Goal: Task Accomplishment & Management: Complete application form

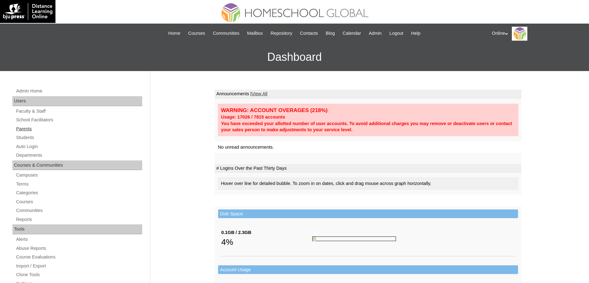
click at [31, 127] on link "Parents" at bounding box center [78, 129] width 127 height 8
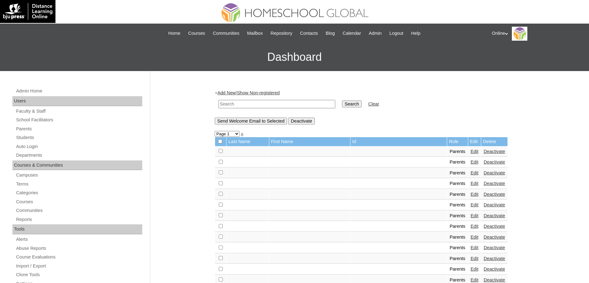
click at [231, 91] on link "Add New" at bounding box center [227, 92] width 18 height 5
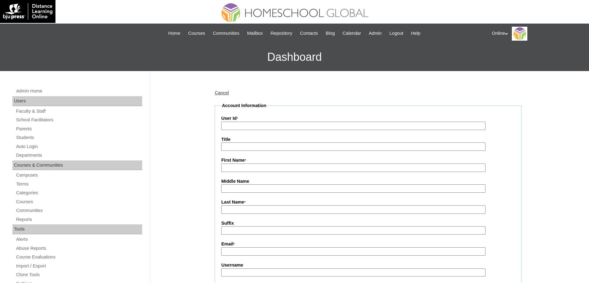
click at [245, 127] on input "User Id *" at bounding box center [353, 126] width 264 height 8
paste input "HGP0262-OACAD2025"
type input "HGP0262-OACAD2025"
click at [237, 171] on input "First Name *" at bounding box center [353, 167] width 264 height 8
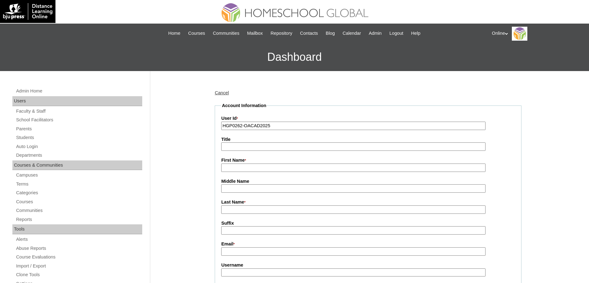
paste input "Melissa Camille"
type input "Melissa Camille"
click at [235, 209] on input "Last Name *" at bounding box center [353, 209] width 264 height 8
paste input "Baig"
type input "Baig"
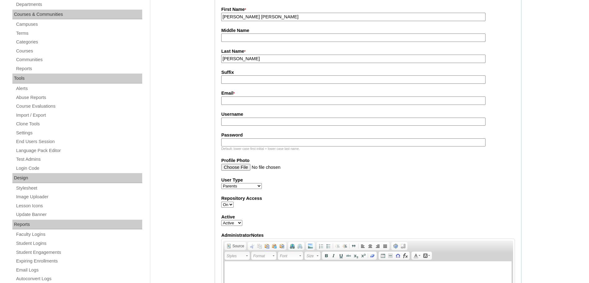
scroll to position [159, 0]
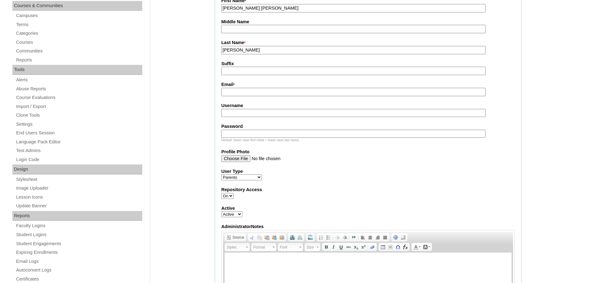
click at [241, 92] on input "Email *" at bounding box center [353, 92] width 264 height 8
paste input "mclbaig@gmail.com"
type input "mclbaig@gmail.com"
click at [265, 113] on input "Username" at bounding box center [353, 113] width 264 height 8
paste input "mbaig2025"
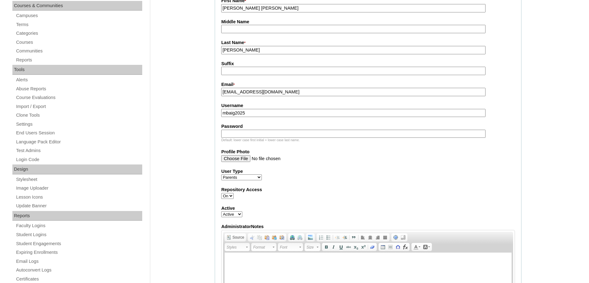
type input "mbaig2025"
click at [265, 134] on input "Password" at bounding box center [353, 134] width 264 height 8
paste input "LLkMz"
type input "LLkMz"
click at [349, 189] on label "Repository Access" at bounding box center [368, 189] width 294 height 7
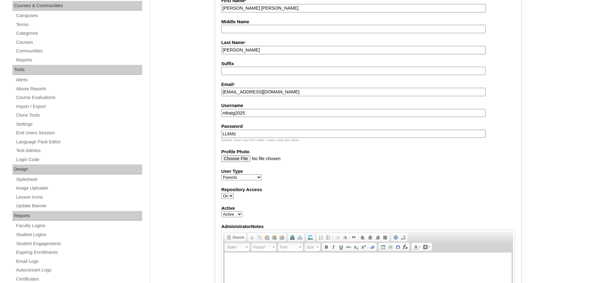
click at [234, 193] on select "On Off" at bounding box center [227, 196] width 12 height 6
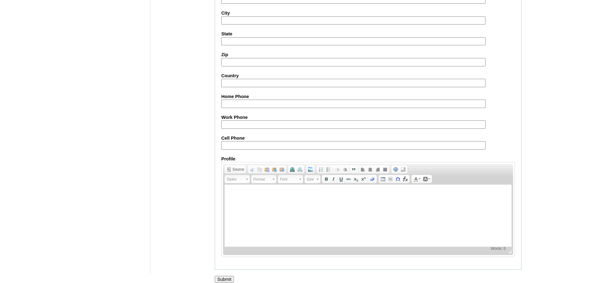
scroll to position [560, 0]
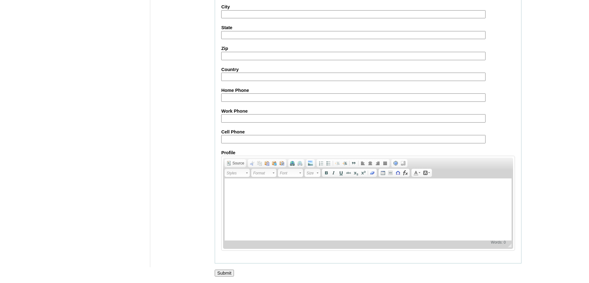
click at [227, 270] on input "Submit" at bounding box center [224, 272] width 19 height 7
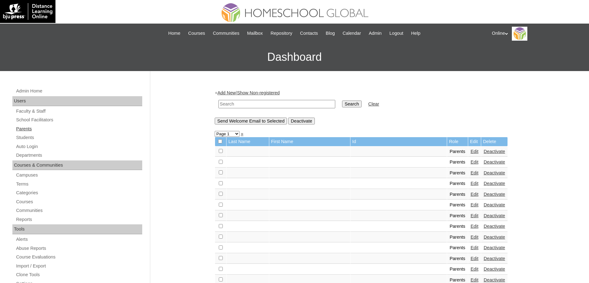
click at [24, 129] on link "Parents" at bounding box center [78, 129] width 127 height 8
click at [28, 136] on link "Students" at bounding box center [78, 138] width 127 height 8
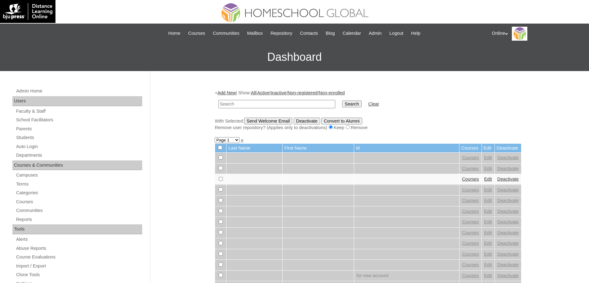
click at [230, 93] on link "Add New" at bounding box center [227, 92] width 18 height 5
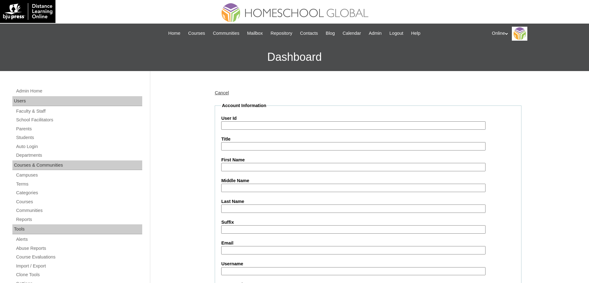
click at [237, 124] on input "User Id" at bounding box center [353, 125] width 264 height 8
paste input "HG316OACAD2025"
type input "HG316OACAD2025"
click at [235, 167] on input "First Name" at bounding box center [353, 167] width 264 height 8
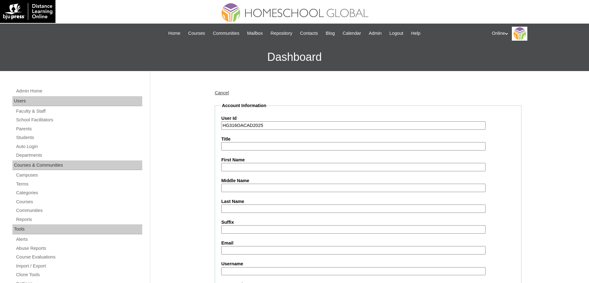
paste input "Haven Roz"
type input "Haven Roz"
click at [239, 209] on input "Last Name" at bounding box center [353, 208] width 264 height 8
paste input "Baig"
type input "Baig"
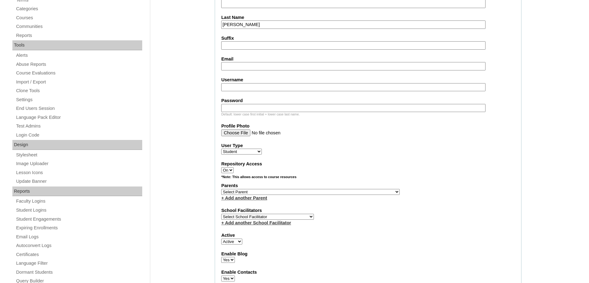
scroll to position [187, 0]
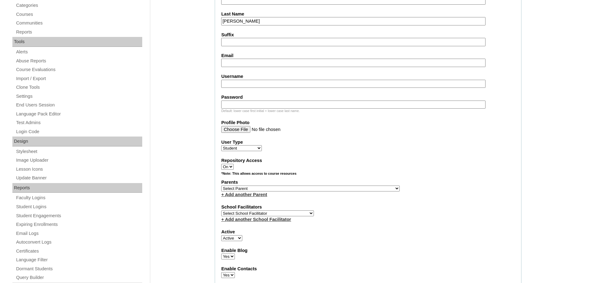
click at [242, 60] on input "Email" at bounding box center [353, 63] width 264 height 8
paste input "mclbaig@gmail.com"
type input "mclbaig@gmail.com"
click at [250, 78] on label "Username" at bounding box center [368, 76] width 294 height 7
click at [250, 80] on input "Username" at bounding box center [353, 84] width 264 height 8
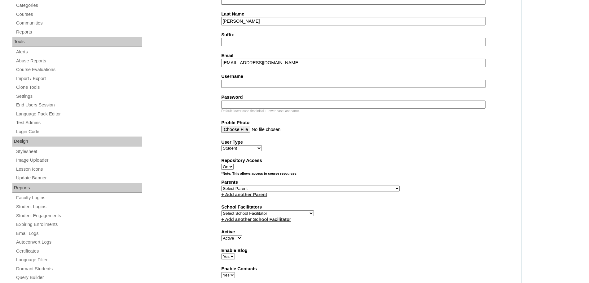
click at [247, 83] on input "Username" at bounding box center [353, 84] width 264 height 8
paste input "haven.baig2025"
type input "haven.baig2025"
click at [254, 104] on input "Password" at bounding box center [353, 104] width 264 height 8
paste input "RsQsA"
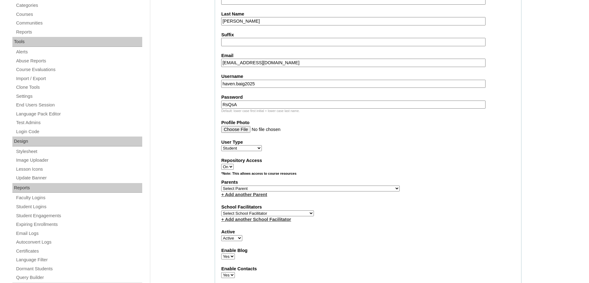
type input "RsQsA"
click at [339, 144] on label "User Type" at bounding box center [368, 142] width 294 height 7
click at [262, 145] on select "Faculty Staff Student Parents School Facilitators" at bounding box center [241, 148] width 41 height 6
click at [256, 216] on select "Select School Facilitator Norman Añain Ruffa Abadijas Mary Abella Gloryfe Abion…" at bounding box center [267, 213] width 93 height 6
select select "32656"
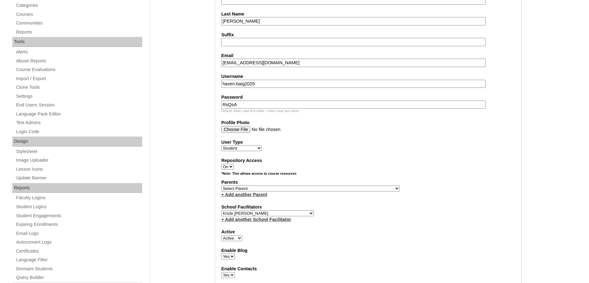
click at [221, 215] on select "Select School Facilitator Norman Añain Ruffa Abadijas Mary Abella Gloryfe Abion…" at bounding box center [267, 213] width 93 height 6
click at [293, 191] on select "Select Parent , , , , , , , , , , , , , , , , , , , , , , , , , , , , , , , , ,…" at bounding box center [310, 188] width 179 height 6
select select "44169"
click at [221, 188] on select "Select Parent , , , , , , , , , , , , , , , , , , , , , , , , , , , , , , , , ,…" at bounding box center [310, 188] width 179 height 6
click at [443, 206] on fieldset "Account Information User Id HG316OACAD2025 Title First Name Haven Roz Middle Na…" at bounding box center [368, 165] width 307 height 501
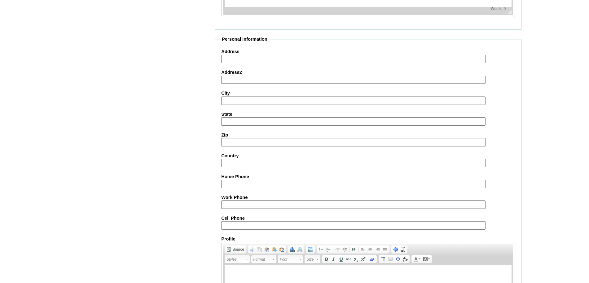
scroll to position [673, 0]
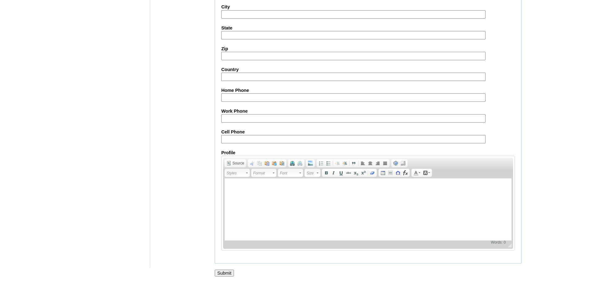
click at [226, 273] on input "Submit" at bounding box center [224, 272] width 19 height 7
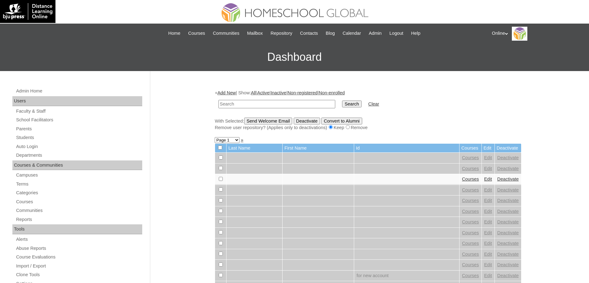
click at [246, 105] on input "text" at bounding box center [277, 104] width 117 height 8
type input "a"
type input "[PERSON_NAME]"
click at [342, 100] on input "Search" at bounding box center [351, 103] width 19 height 7
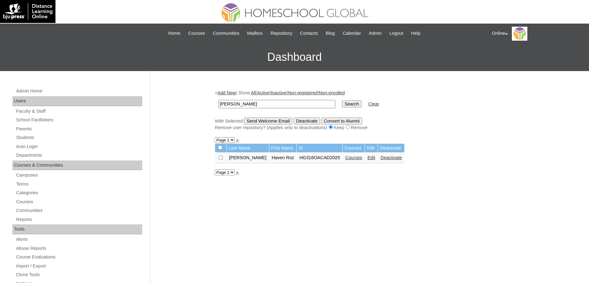
click at [345, 160] on link "Courses" at bounding box center [353, 157] width 17 height 5
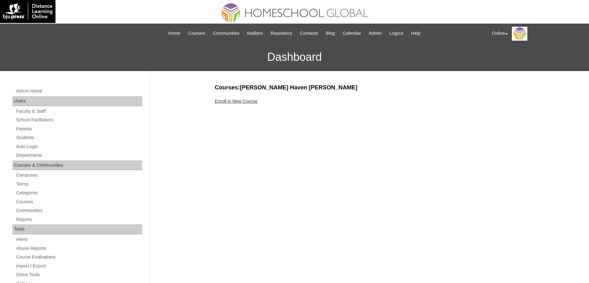
click at [235, 102] on link "Enroll in New Course" at bounding box center [236, 101] width 43 height 5
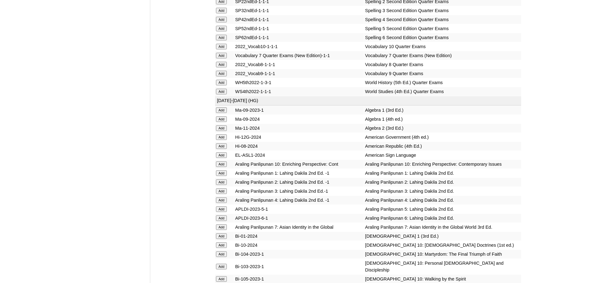
scroll to position [1635, 0]
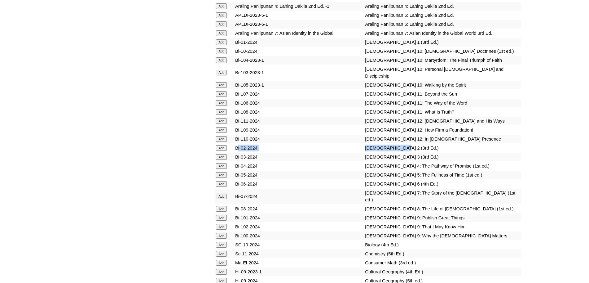
drag, startPoint x: 382, startPoint y: 181, endPoint x: 238, endPoint y: 180, distance: 144.1
click at [238, 152] on tr "Add Bi-02-2024 Bible 2 (3rd Ed.)" at bounding box center [368, 148] width 306 height 9
click at [224, 151] on input "Add" at bounding box center [221, 148] width 11 height 6
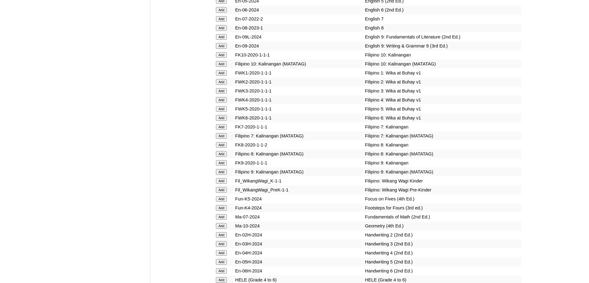
scroll to position [1829, 0]
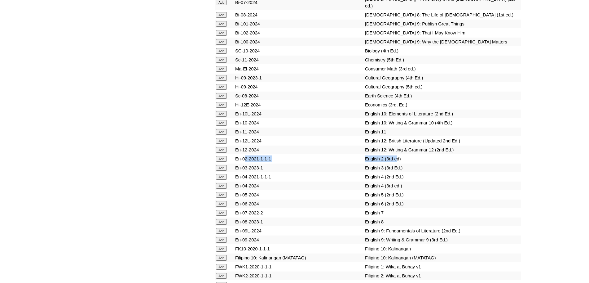
drag, startPoint x: 382, startPoint y: 185, endPoint x: 246, endPoint y: 188, distance: 135.8
click at [246, 163] on tr "Add En-02-2021-1-1-1 English 2 (3rd ed)" at bounding box center [368, 158] width 306 height 9
click at [223, 162] on input "Add" at bounding box center [221, 159] width 11 height 6
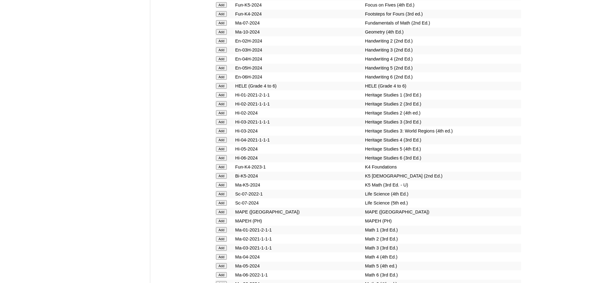
scroll to position [2410, 0]
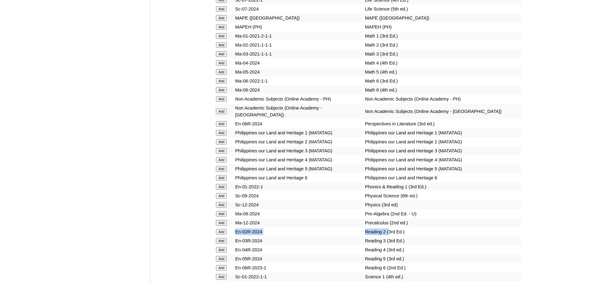
drag, startPoint x: 375, startPoint y: 251, endPoint x: 236, endPoint y: 254, distance: 139.2
click at [236, 236] on tr "Add En-02R-2024 Reading 2 (3rd Ed.)" at bounding box center [368, 231] width 306 height 9
click at [223, 234] on input "Add" at bounding box center [221, 232] width 11 height 6
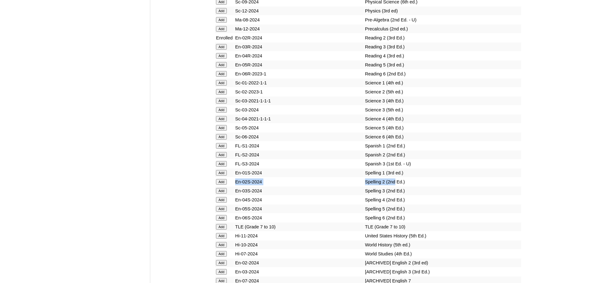
drag, startPoint x: 382, startPoint y: 202, endPoint x: 237, endPoint y: 205, distance: 144.8
click at [237, 186] on tr "Add En-02S-2024 Spelling 2 (2nd Ed.)" at bounding box center [368, 181] width 306 height 9
click at [224, 184] on input "Add" at bounding box center [221, 182] width 11 height 6
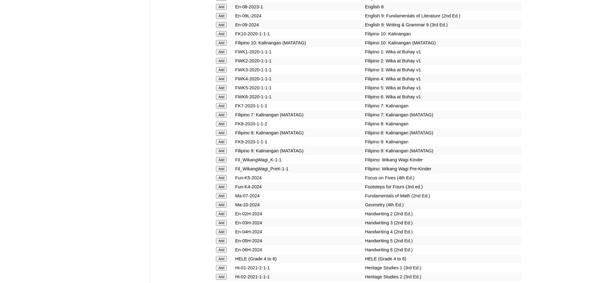
scroll to position [2216, 0]
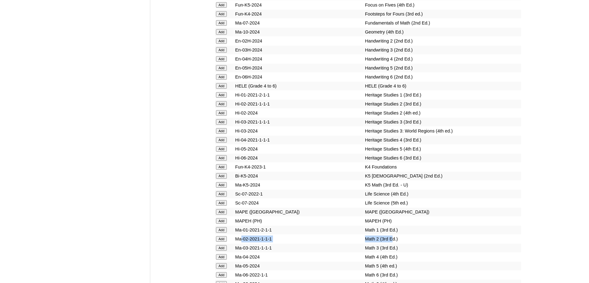
drag, startPoint x: 373, startPoint y: 266, endPoint x: 243, endPoint y: 267, distance: 130.5
click at [243, 243] on tr "Add Ma-02-2021-1-1-1 Math 2 (3rd Ed.)" at bounding box center [368, 238] width 306 height 9
click at [223, 241] on input "Add" at bounding box center [221, 239] width 11 height 6
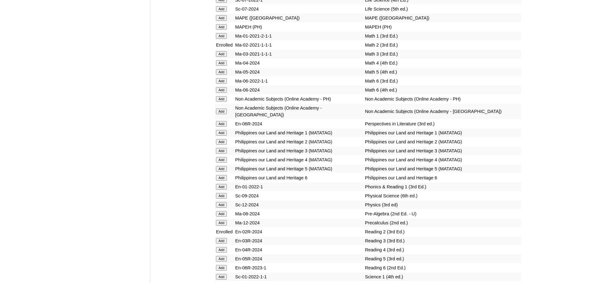
scroll to position [2604, 0]
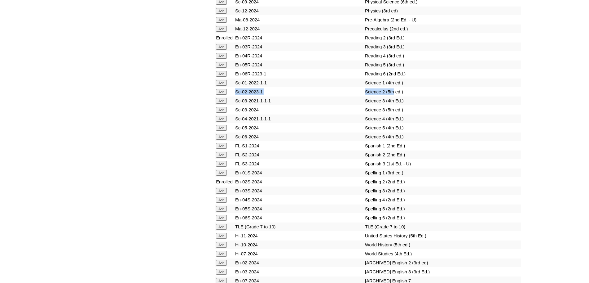
drag, startPoint x: 380, startPoint y: 113, endPoint x: 237, endPoint y: 113, distance: 143.8
click at [237, 96] on tr "Add Sc-02-2023-1 Science 2 (5th ed.)" at bounding box center [368, 91] width 306 height 9
click at [225, 95] on input "Add" at bounding box center [221, 92] width 11 height 6
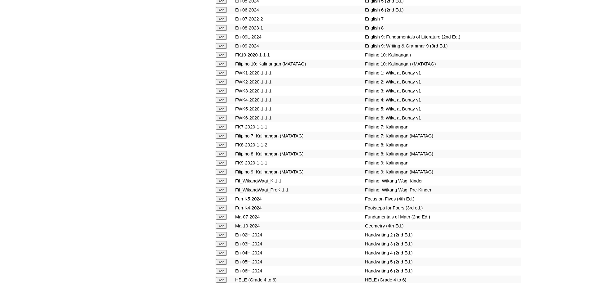
scroll to position [2216, 0]
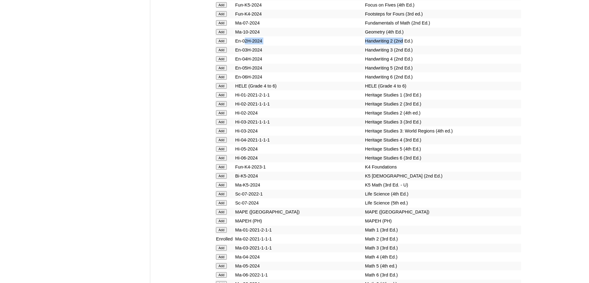
drag, startPoint x: 392, startPoint y: 68, endPoint x: 246, endPoint y: 69, distance: 145.7
click at [246, 45] on tr "Add En-02H-2024 Handwriting 2 (2nd Ed.)" at bounding box center [368, 41] width 306 height 9
click at [223, 44] on input "Add" at bounding box center [221, 41] width 11 height 6
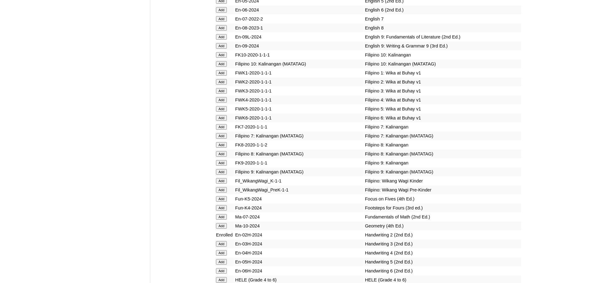
scroll to position [2216, 0]
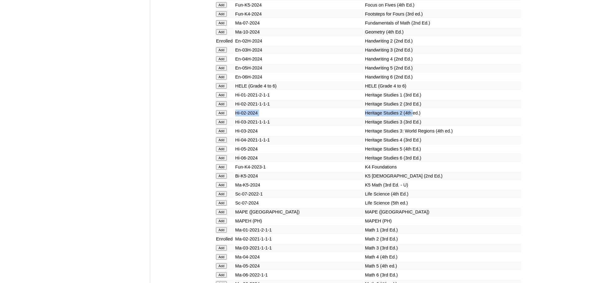
drag, startPoint x: 402, startPoint y: 141, endPoint x: 237, endPoint y: 140, distance: 164.6
click at [237, 117] on tr "Add Hi-02-2024 Heritage Studies 2 (4th ed.)" at bounding box center [368, 112] width 306 height 9
click at [226, 116] on input "Add" at bounding box center [221, 113] width 11 height 6
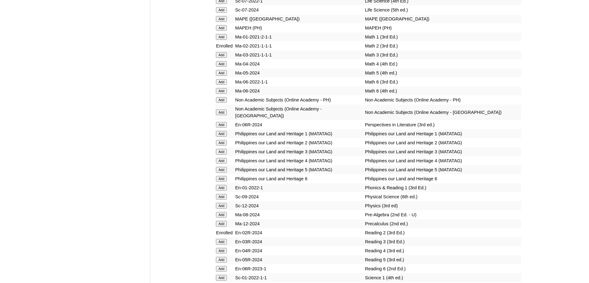
scroll to position [2410, 0]
drag, startPoint x: 432, startPoint y: 136, endPoint x: 251, endPoint y: 136, distance: 180.4
click at [251, 119] on tr "Add Non Academic Subjects (Online Academy - US) Non Academic Subjects (Online A…" at bounding box center [368, 111] width 306 height 15
click at [224, 114] on input "Add" at bounding box center [221, 111] width 11 height 6
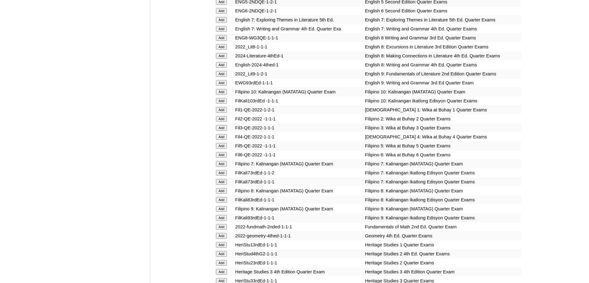
scroll to position [690, 0]
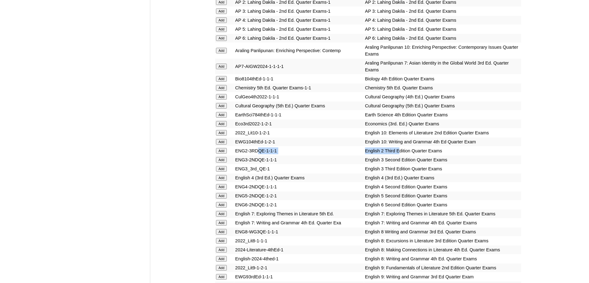
drag, startPoint x: 383, startPoint y: 149, endPoint x: 257, endPoint y: 151, distance: 125.3
click at [257, 151] on tr "Add ENG2-3RDQE-1-1-1 English 2 Third Edition Quarter Exams" at bounding box center [368, 150] width 306 height 9
click at [224, 150] on input "Add" at bounding box center [221, 151] width 11 height 6
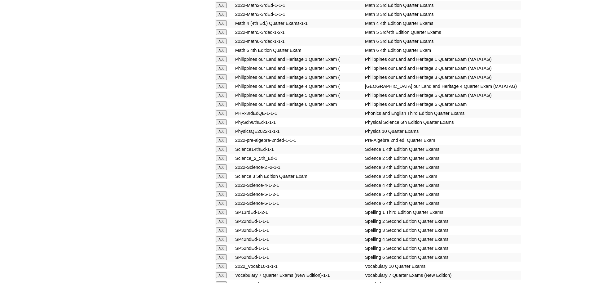
scroll to position [1271, 0]
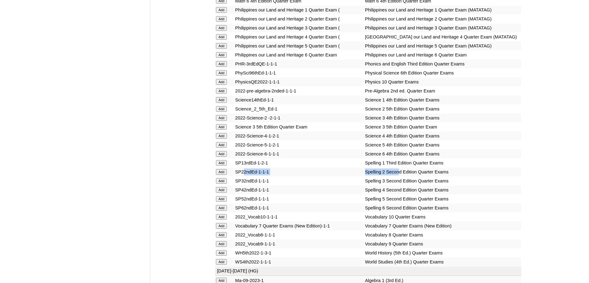
drag, startPoint x: 386, startPoint y: 213, endPoint x: 244, endPoint y: 215, distance: 142.3
click at [244, 176] on tr "Add SP22ndEd-1-1-1 Spelling 2 Second Edition Quarter Exams" at bounding box center [368, 171] width 306 height 9
click at [223, 175] on input "Add" at bounding box center [221, 172] width 11 height 6
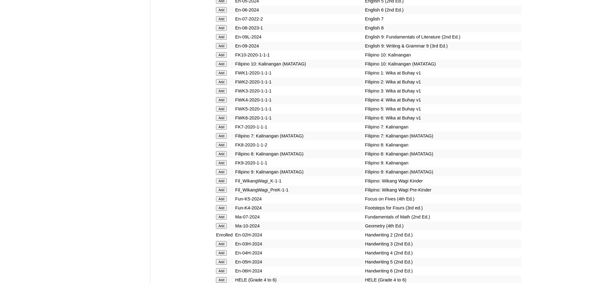
scroll to position [2216, 0]
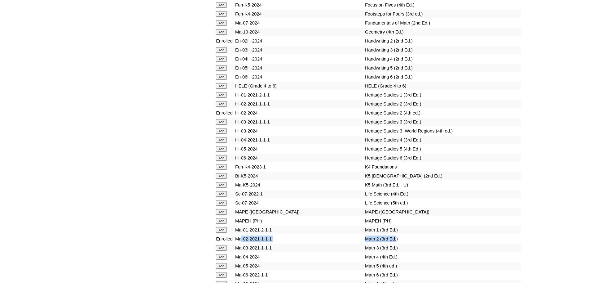
drag, startPoint x: 384, startPoint y: 265, endPoint x: 244, endPoint y: 266, distance: 140.1
click at [244, 243] on tr "Enrolled Ma-02-2021-1-1-1 Math 2 (3rd Ed.)" at bounding box center [368, 238] width 306 height 9
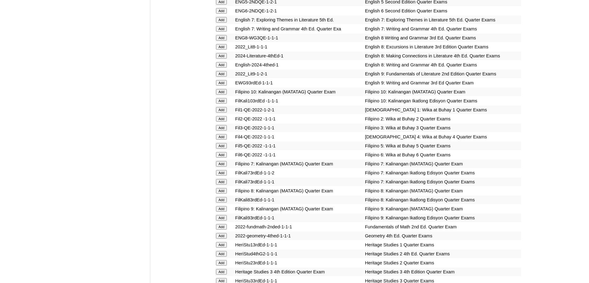
scroll to position [1078, 0]
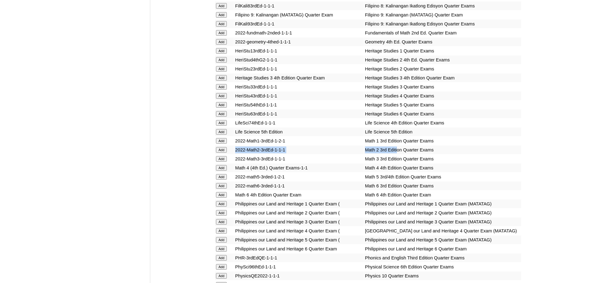
drag, startPoint x: 384, startPoint y: 157, endPoint x: 232, endPoint y: 158, distance: 152.2
click at [232, 154] on tr "Add 2022-Math2-3rdEd-1-1-1 Math 2 3rd Edition Quarter Exams" at bounding box center [368, 149] width 306 height 9
click at [222, 153] on input "Add" at bounding box center [221, 150] width 11 height 6
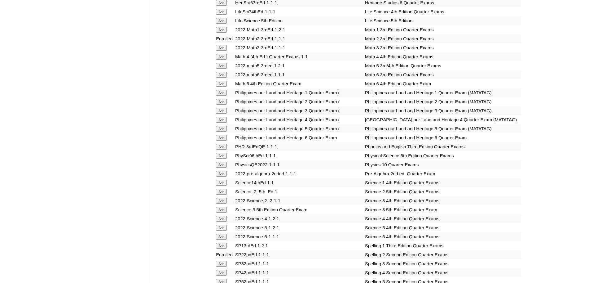
scroll to position [1271, 0]
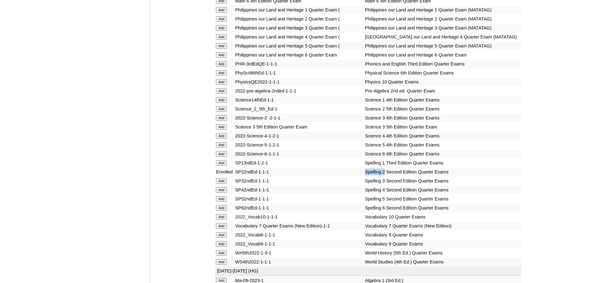
drag, startPoint x: 370, startPoint y: 212, endPoint x: 316, endPoint y: 210, distance: 53.7
click at [316, 176] on tr "Enrolled SP22ndEd-1-1-1 Spelling 2 Second Edition Quarter Exams" at bounding box center [368, 171] width 306 height 9
drag, startPoint x: 387, startPoint y: 146, endPoint x: 232, endPoint y: 147, distance: 155.6
click at [232, 113] on tr "Add Science_2_5th_Ed-1 Science 2 5th Edition Quarter Exams" at bounding box center [368, 108] width 306 height 9
click at [222, 112] on input "Add" at bounding box center [221, 109] width 11 height 6
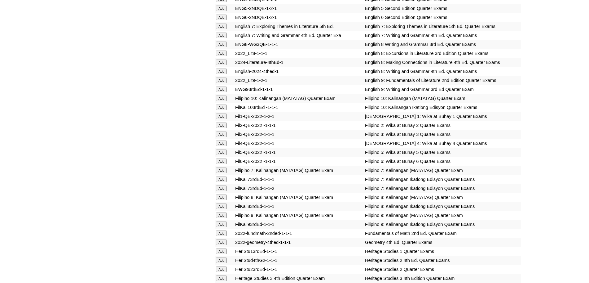
scroll to position [1078, 0]
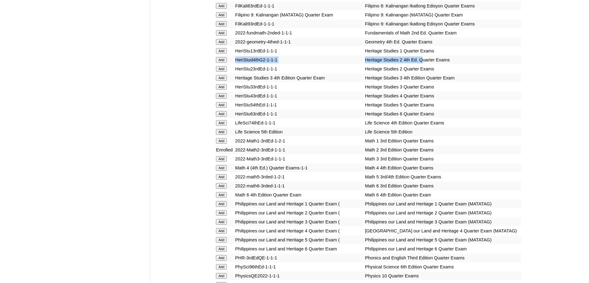
drag, startPoint x: 394, startPoint y: 69, endPoint x: 231, endPoint y: 67, distance: 163.7
click at [231, 64] on tr "Add HeriStud4thG2-1-1-1 Heritage Studies 2 4th Ed. Quarter Exams" at bounding box center [368, 59] width 306 height 9
click at [223, 63] on input "Add" at bounding box center [221, 60] width 11 height 6
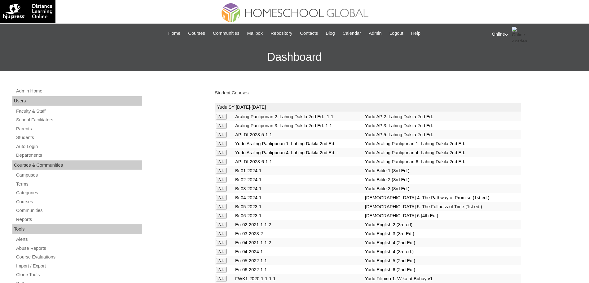
click at [235, 94] on link "Student Courses" at bounding box center [232, 92] width 34 height 5
